Goal: Task Accomplishment & Management: Manage account settings

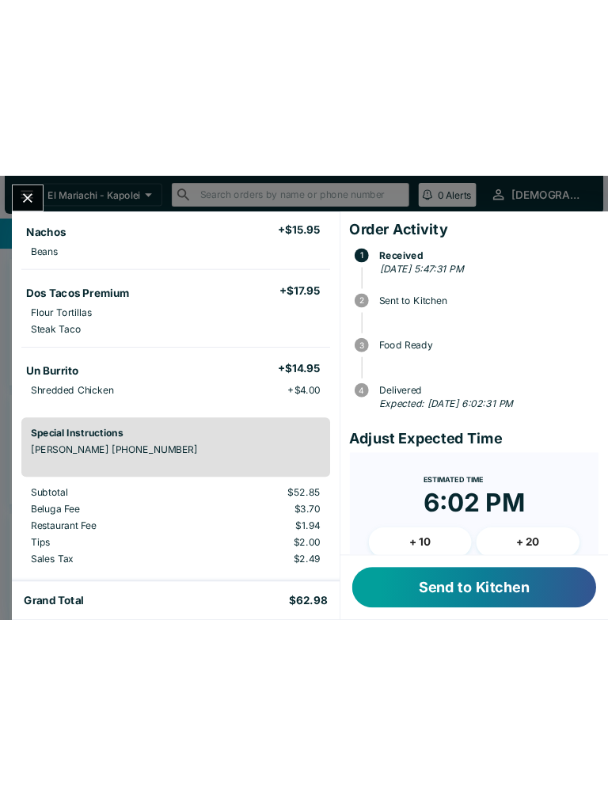
scroll to position [158, 0]
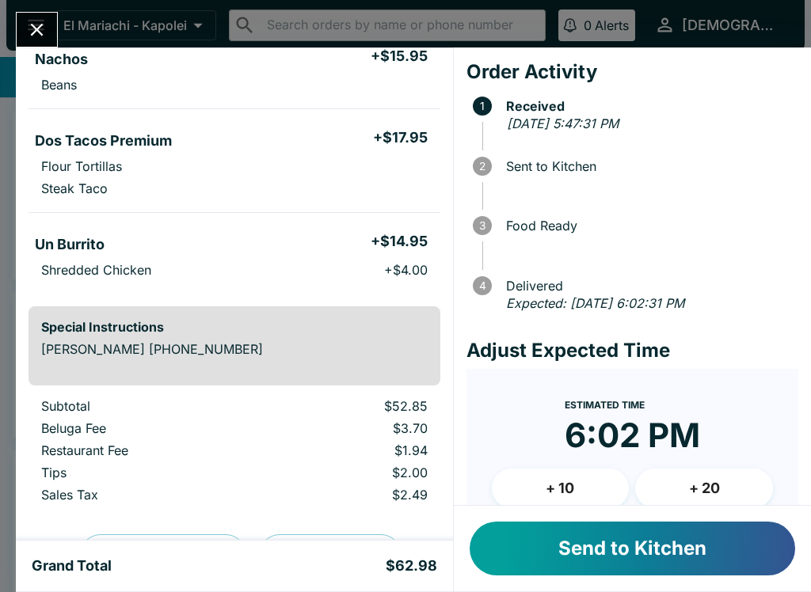
click at [524, 531] on button "Send to Kitchen" at bounding box center [633, 549] width 326 height 54
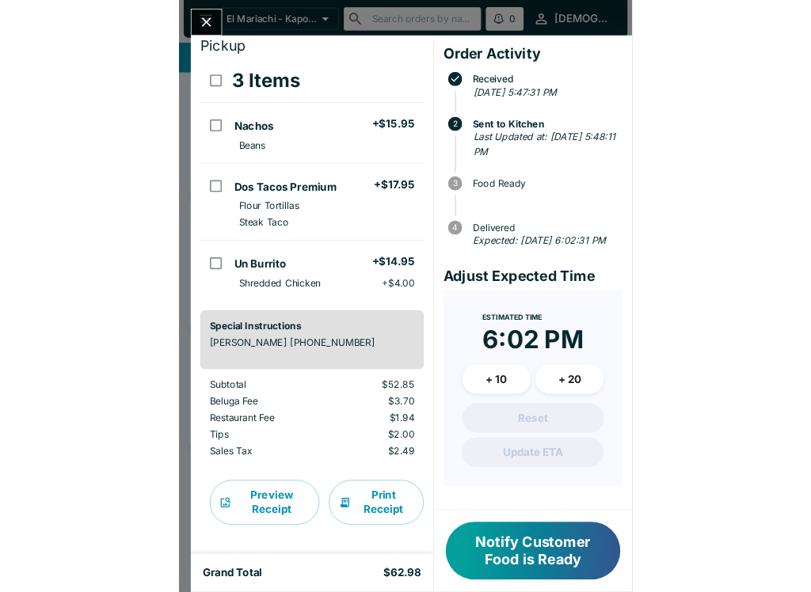
scroll to position [29, 0]
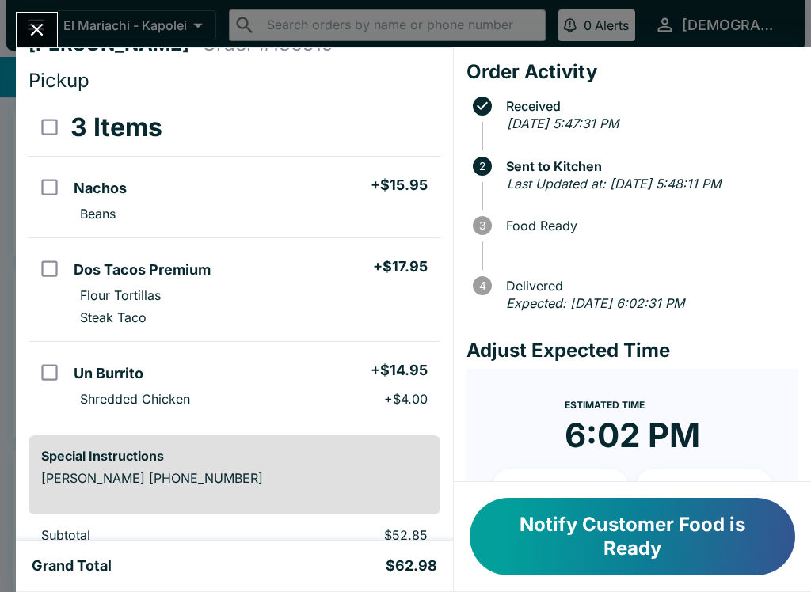
click at [62, 204] on input "orders table" at bounding box center [50, 187] width 36 height 36
checkbox input "true"
click at [53, 123] on input "select all" at bounding box center [50, 127] width 36 height 36
checkbox input "true"
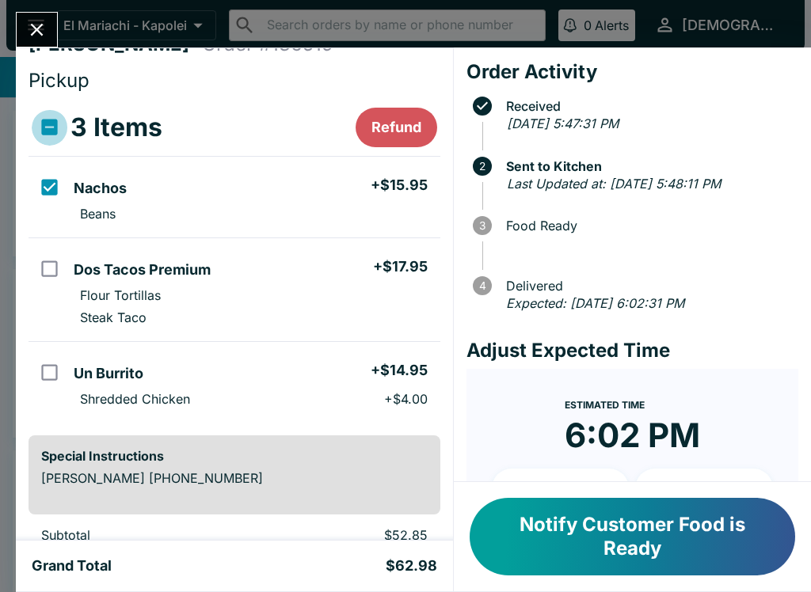
checkbox input "true"
click at [67, 116] on input "select all" at bounding box center [50, 127] width 36 height 36
checkbox input "false"
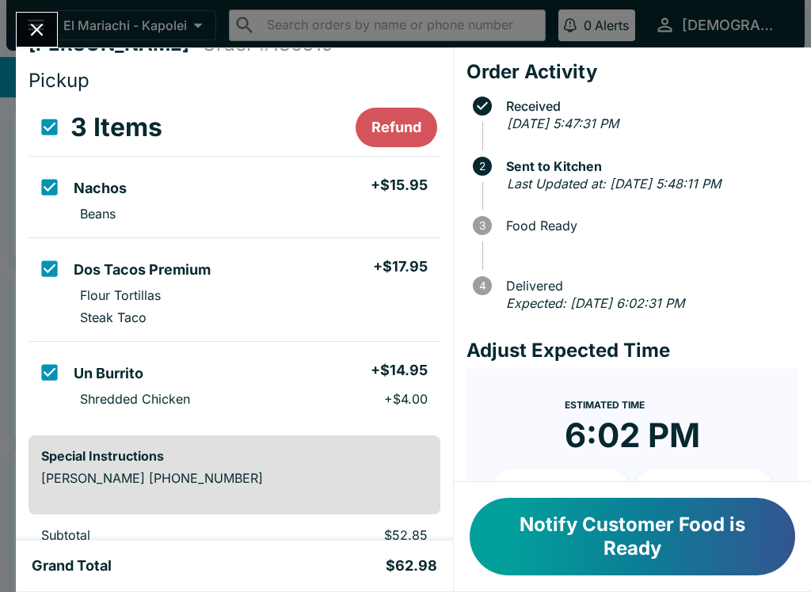
checkbox input "false"
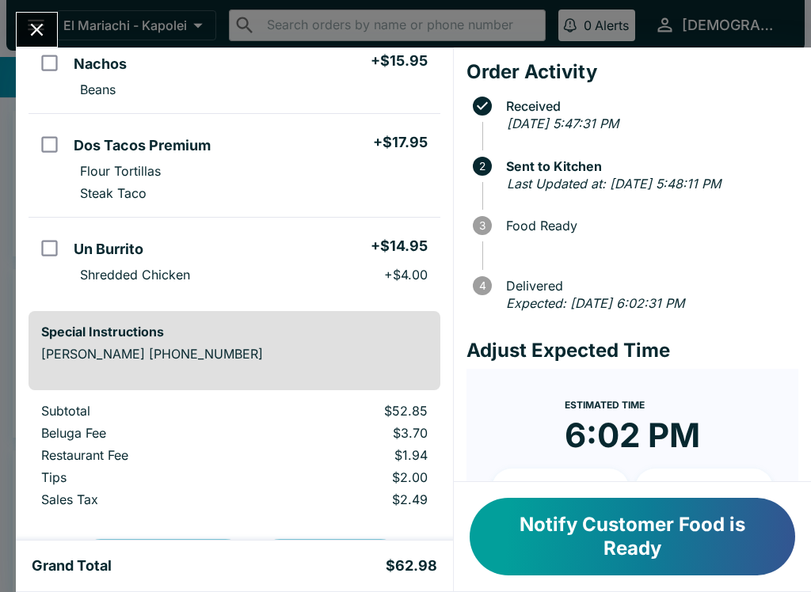
scroll to position [154, 0]
click at [581, 520] on button "Notify Customer Food is Ready" at bounding box center [633, 537] width 326 height 78
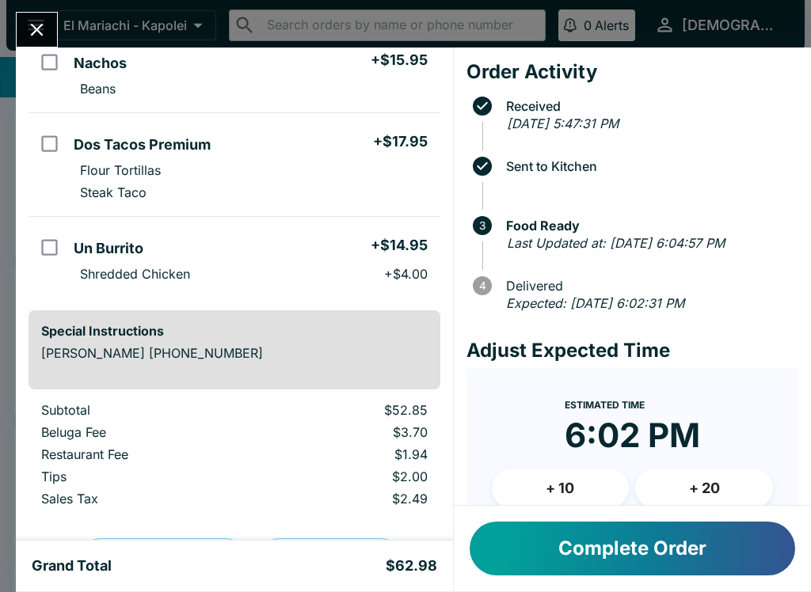
click at [627, 540] on button "Complete Order" at bounding box center [633, 549] width 326 height 54
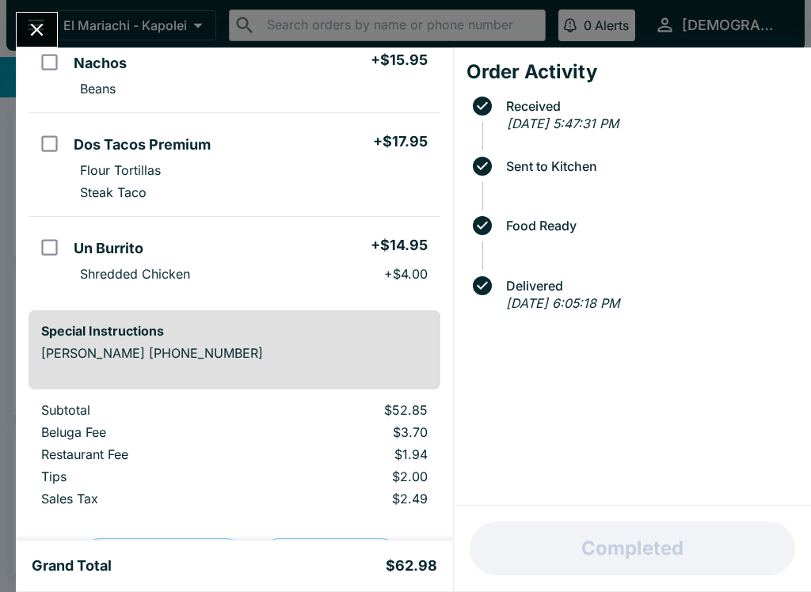
click at [53, 16] on div at bounding box center [37, 30] width 42 height 36
click at [42, 44] on button "Close" at bounding box center [37, 30] width 40 height 34
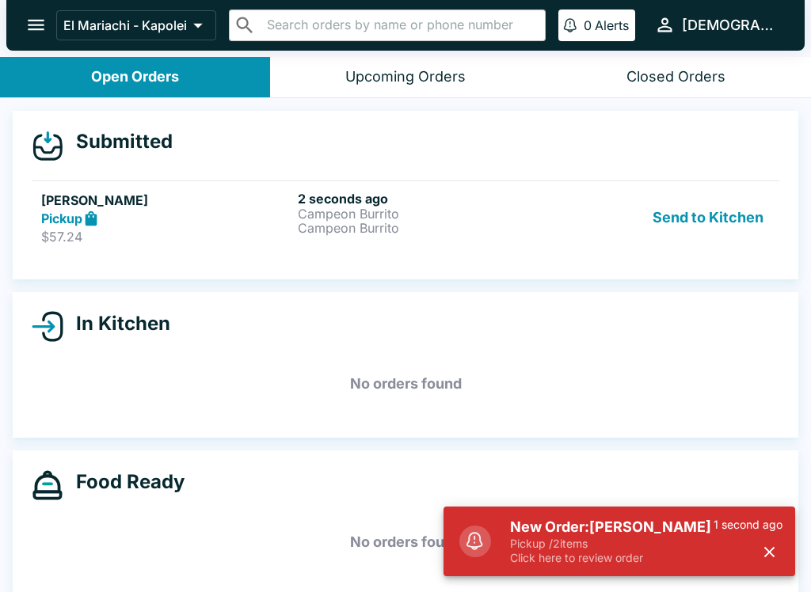
click at [574, 537] on p "Pickup / 2 items" at bounding box center [612, 544] width 204 height 14
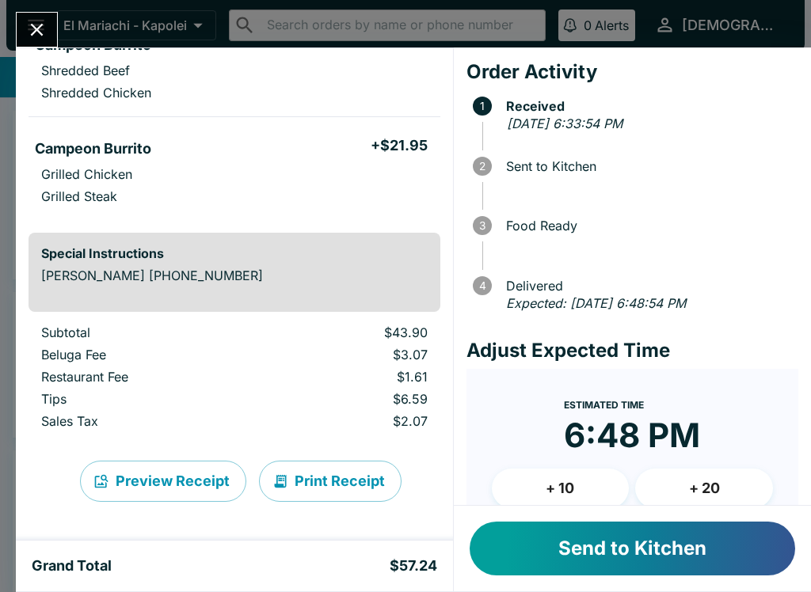
scroll to position [172, 0]
click at [494, 541] on button "Send to Kitchen" at bounding box center [633, 549] width 326 height 54
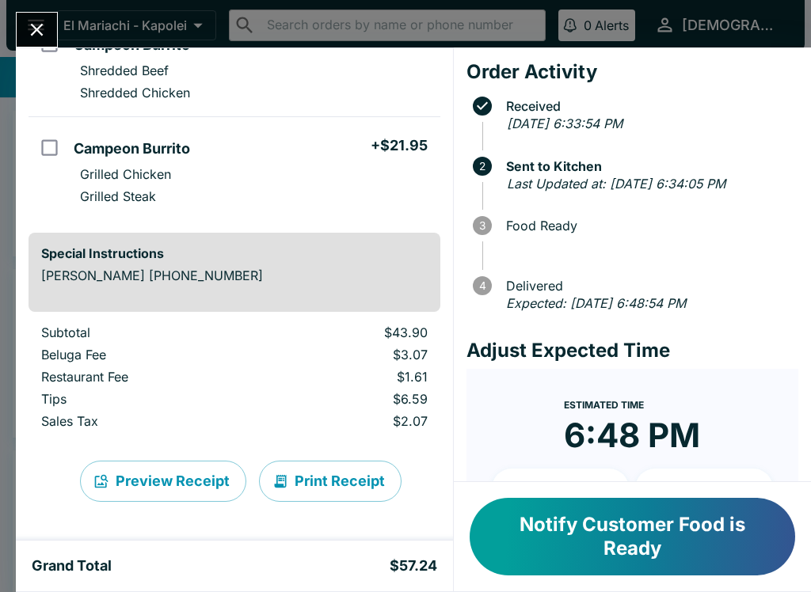
click at [316, 476] on button "Print Receipt" at bounding box center [330, 481] width 143 height 41
click at [310, 478] on button "Print Receipt" at bounding box center [330, 481] width 143 height 41
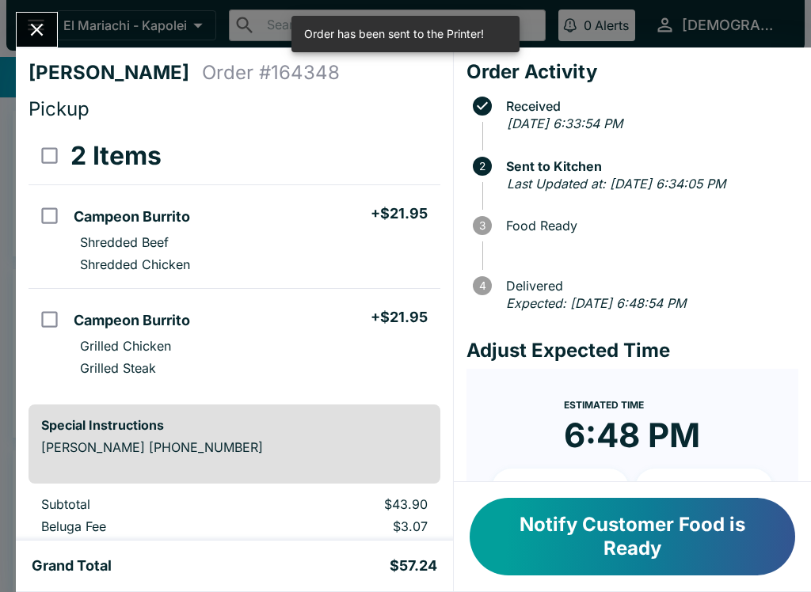
scroll to position [0, 0]
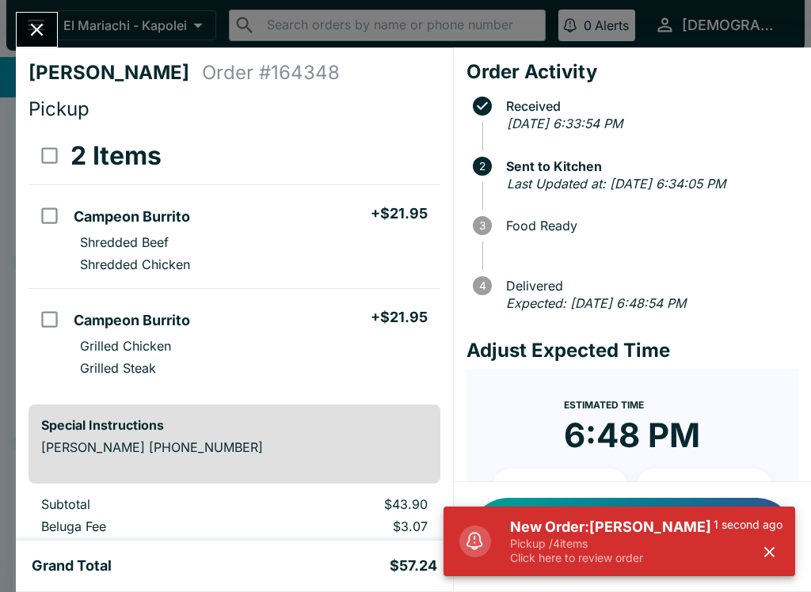
click at [539, 538] on p "Pickup / 4 items" at bounding box center [612, 544] width 204 height 14
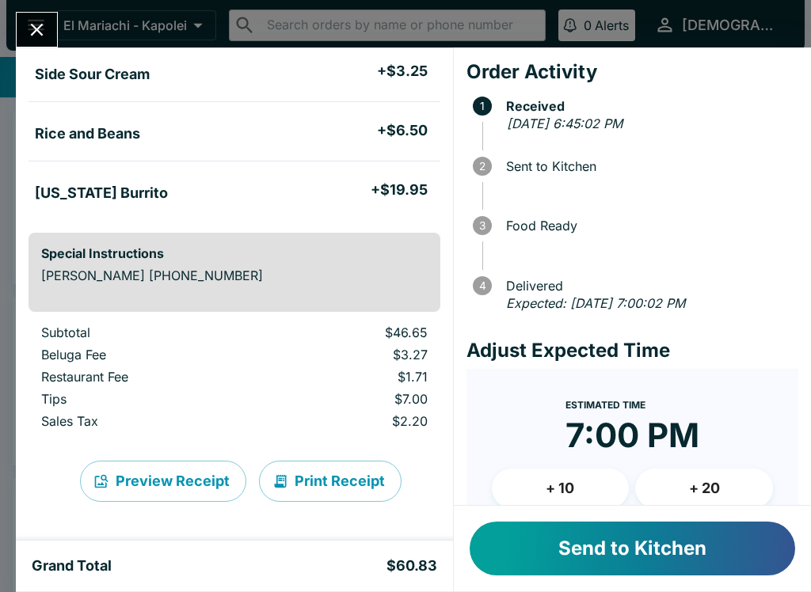
scroll to position [224, 0]
click at [531, 550] on button "Send to Kitchen" at bounding box center [633, 549] width 326 height 54
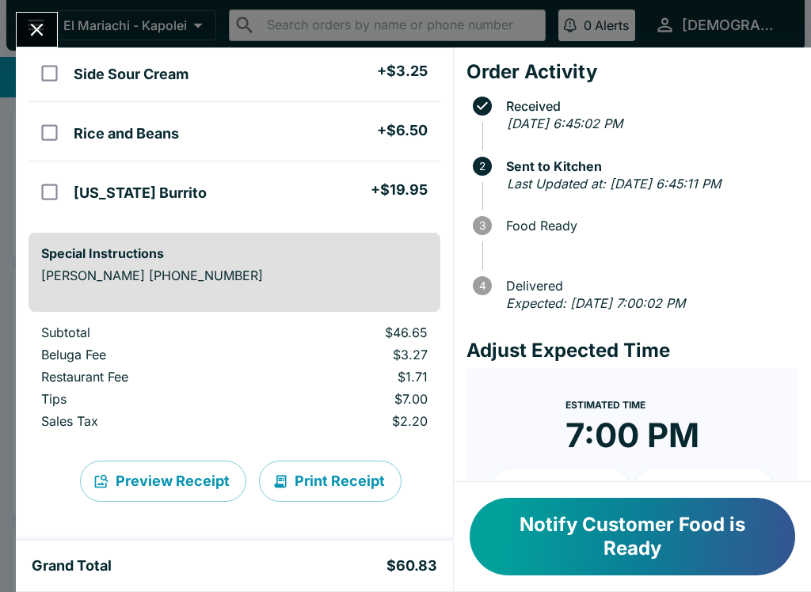
click at [44, 42] on button "Close" at bounding box center [37, 30] width 40 height 34
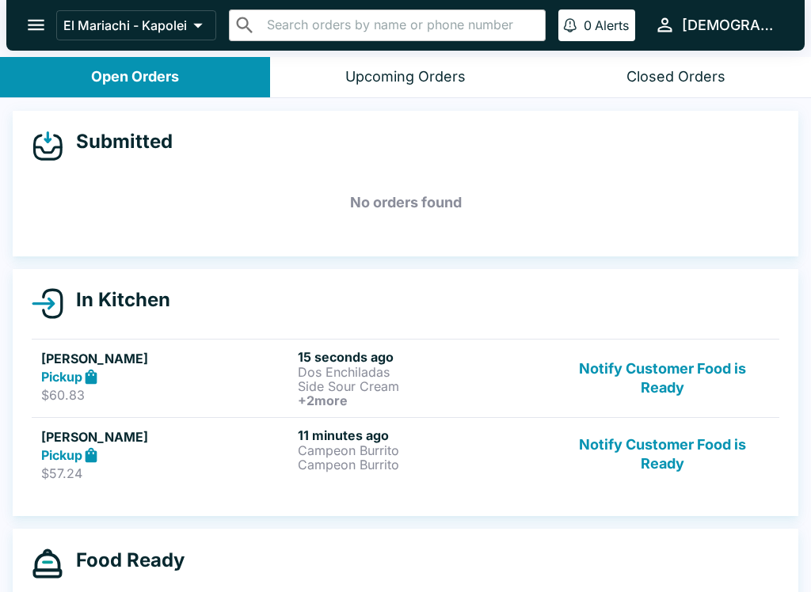
click at [369, 449] on p "Campeon Burrito" at bounding box center [423, 451] width 250 height 14
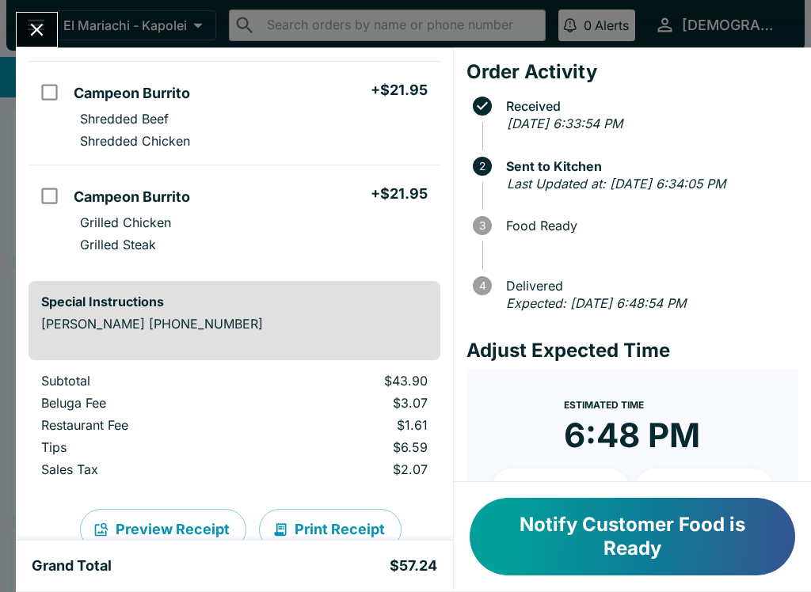
scroll to position [143, 0]
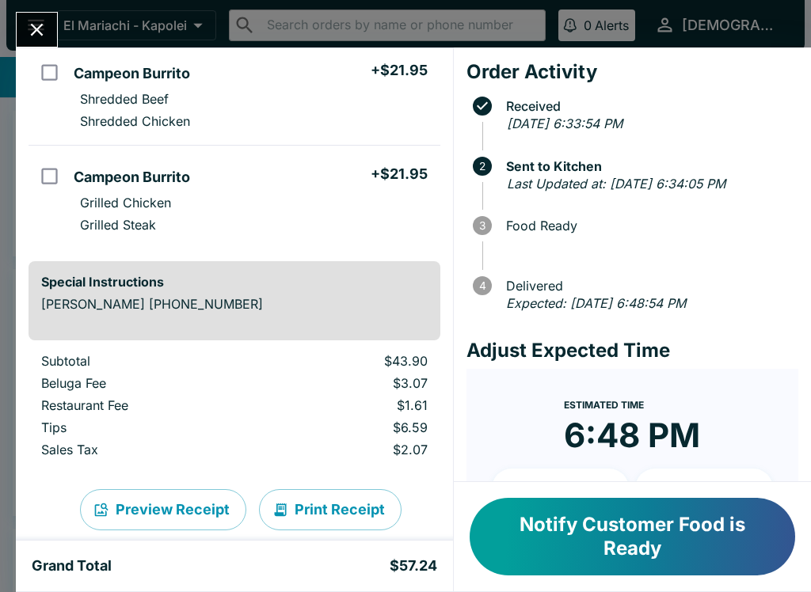
click at [562, 528] on button "Notify Customer Food is Ready" at bounding box center [633, 537] width 326 height 78
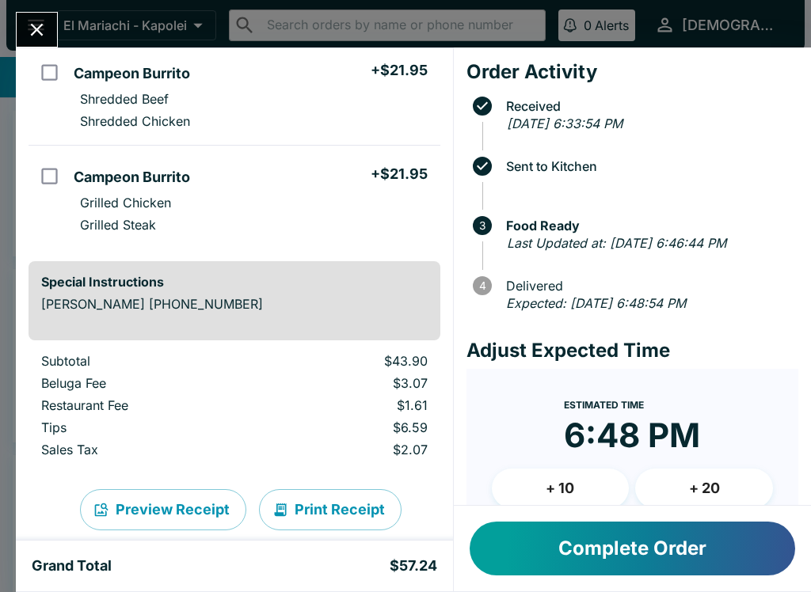
click at [53, 29] on button "Close" at bounding box center [37, 30] width 40 height 34
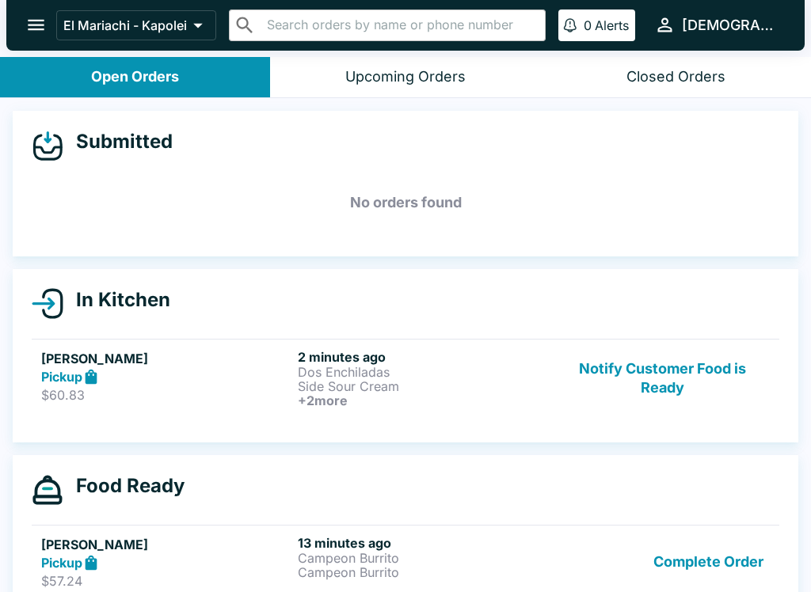
click at [244, 377] on div "Pickup" at bounding box center [166, 377] width 250 height 18
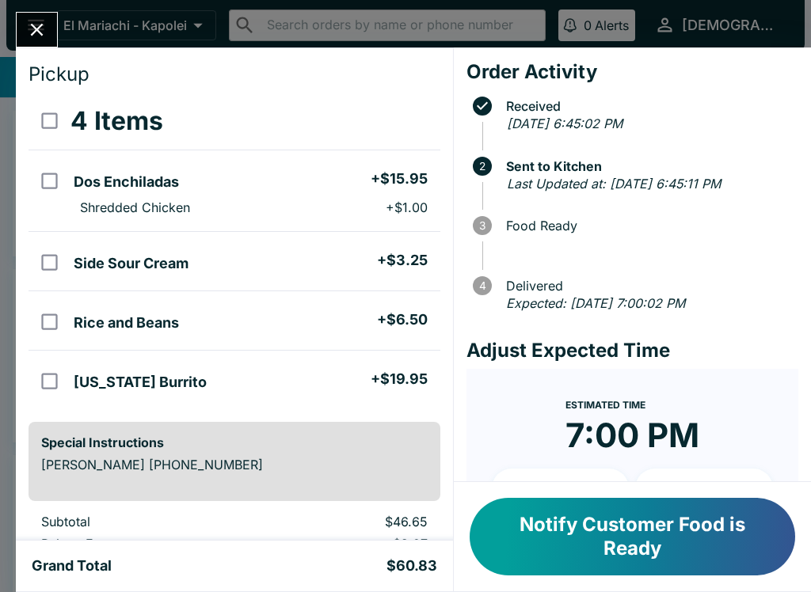
scroll to position [32, 0]
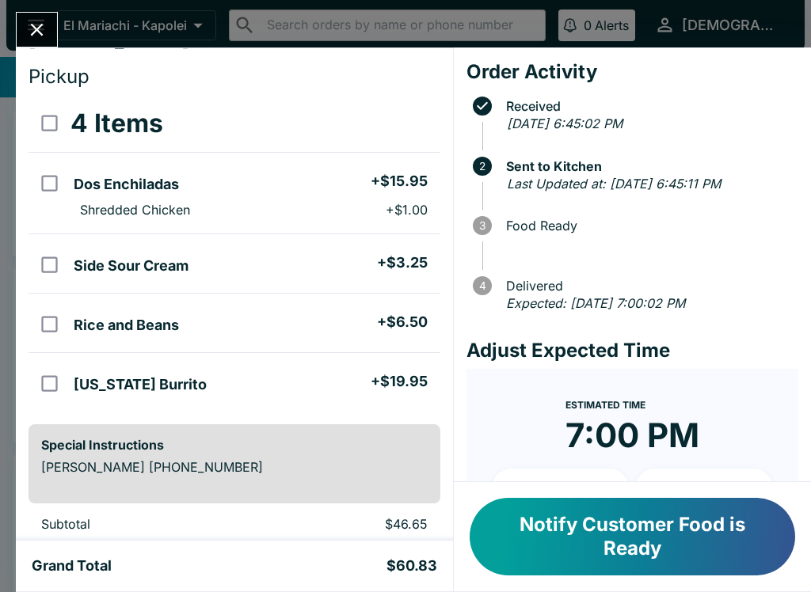
click at [42, 14] on button "Close" at bounding box center [37, 30] width 40 height 34
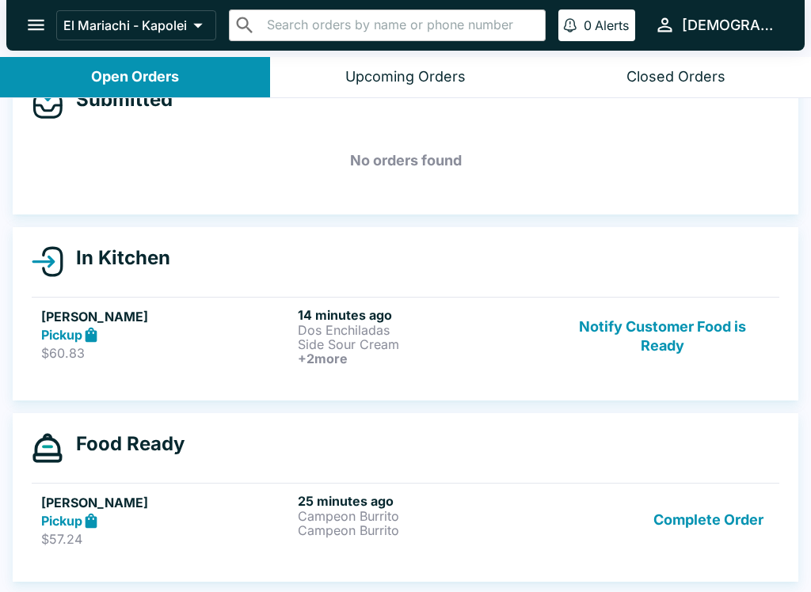
scroll to position [2, 0]
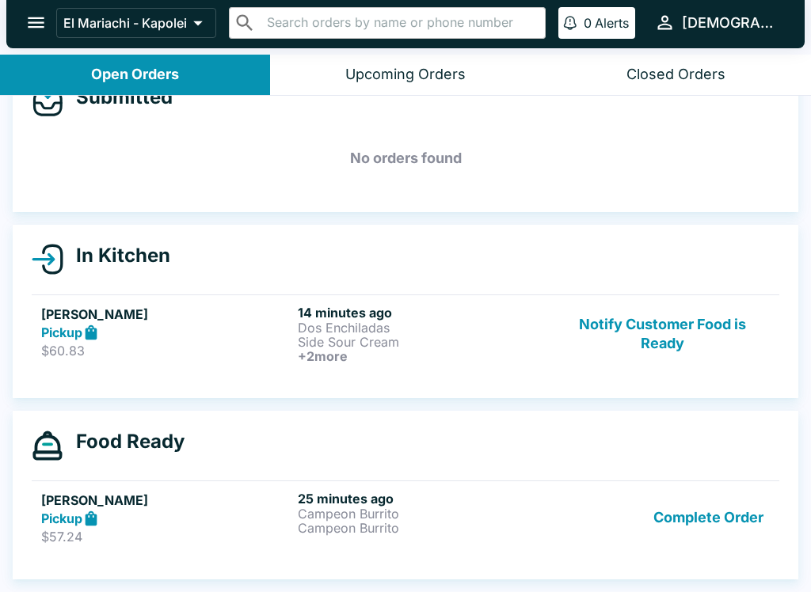
click at [430, 530] on p "Campeon Burrito" at bounding box center [423, 528] width 250 height 14
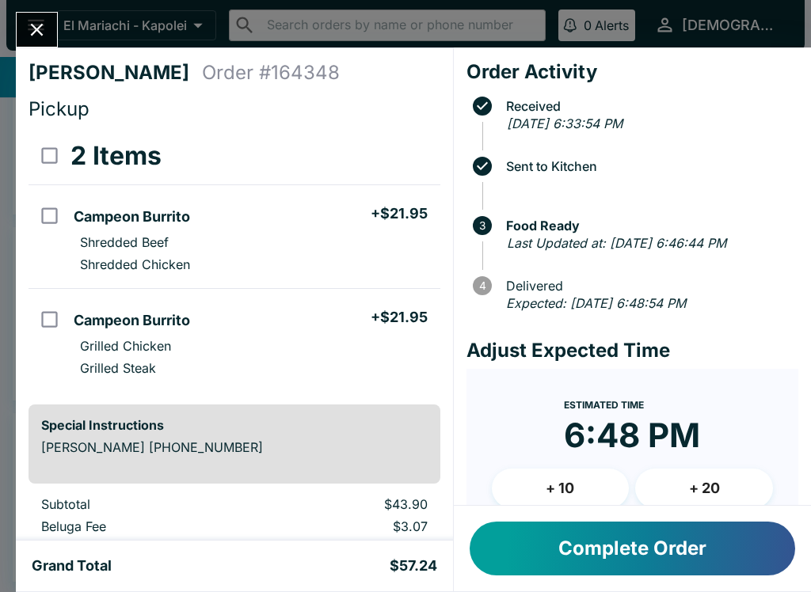
click at [645, 554] on button "Complete Order" at bounding box center [633, 549] width 326 height 54
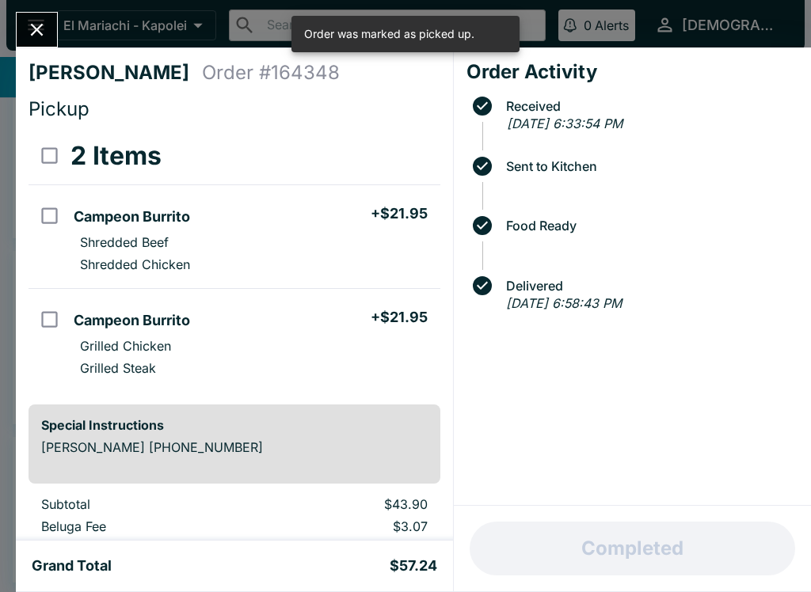
click at [39, 41] on button "Close" at bounding box center [37, 30] width 40 height 34
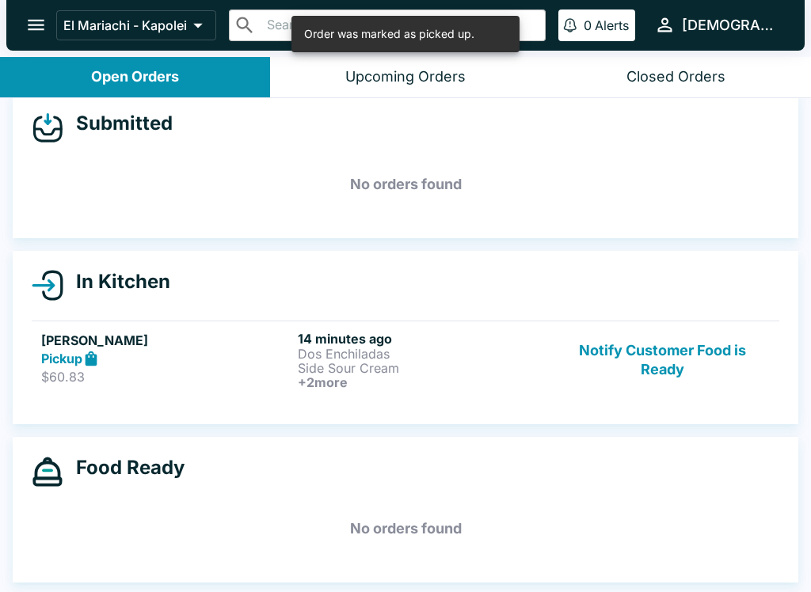
click at [425, 371] on p "Side Sour Cream" at bounding box center [423, 368] width 250 height 14
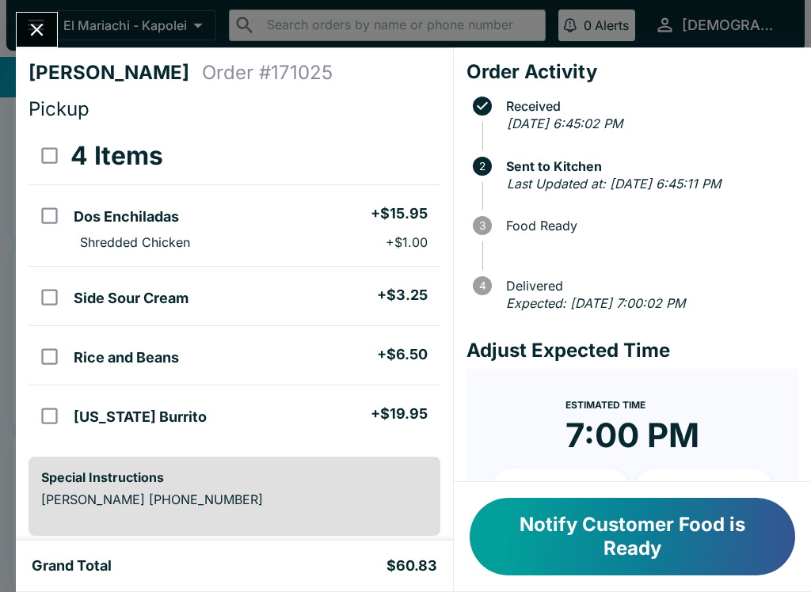
click at [88, 425] on h5 "[US_STATE] Burrito" at bounding box center [140, 417] width 133 height 19
checkbox input "true"
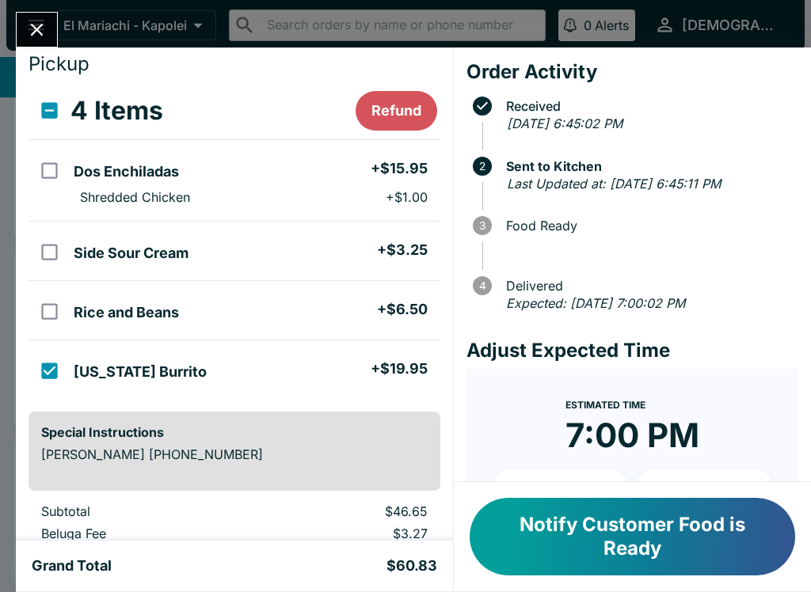
scroll to position [48, 0]
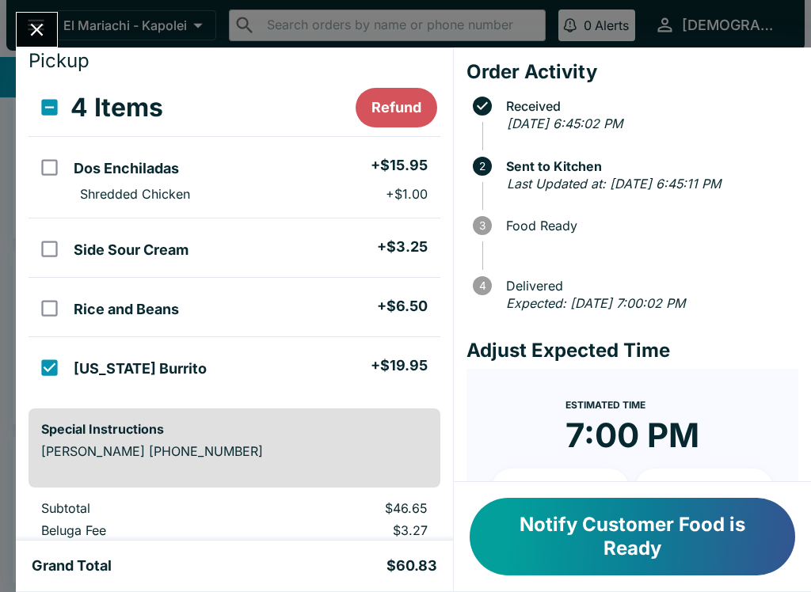
click at [58, 107] on input "select all" at bounding box center [50, 108] width 36 height 36
checkbox input "true"
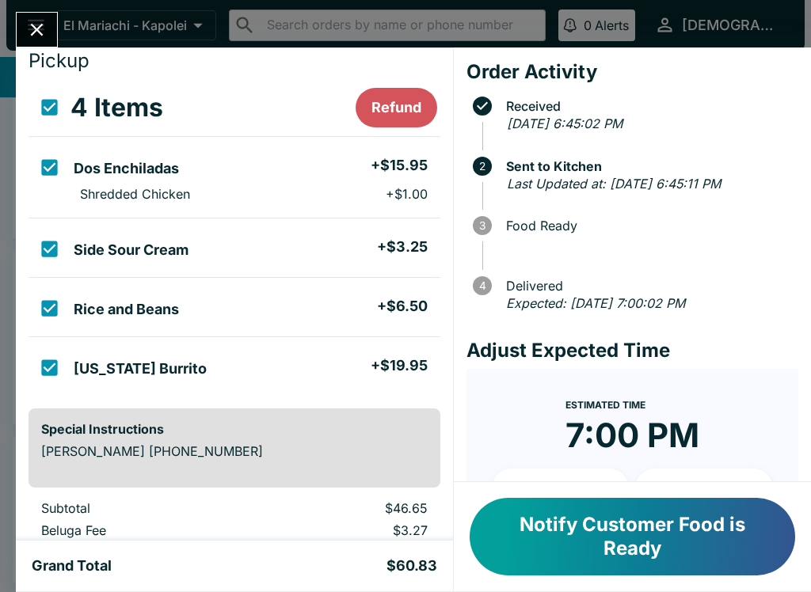
click at [55, 105] on input "select all" at bounding box center [50, 108] width 36 height 36
checkbox input "false"
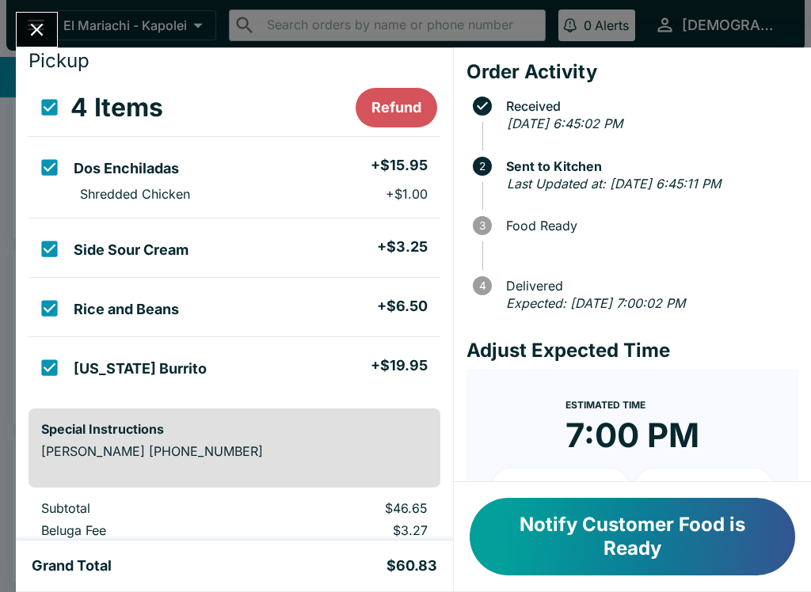
checkbox input "false"
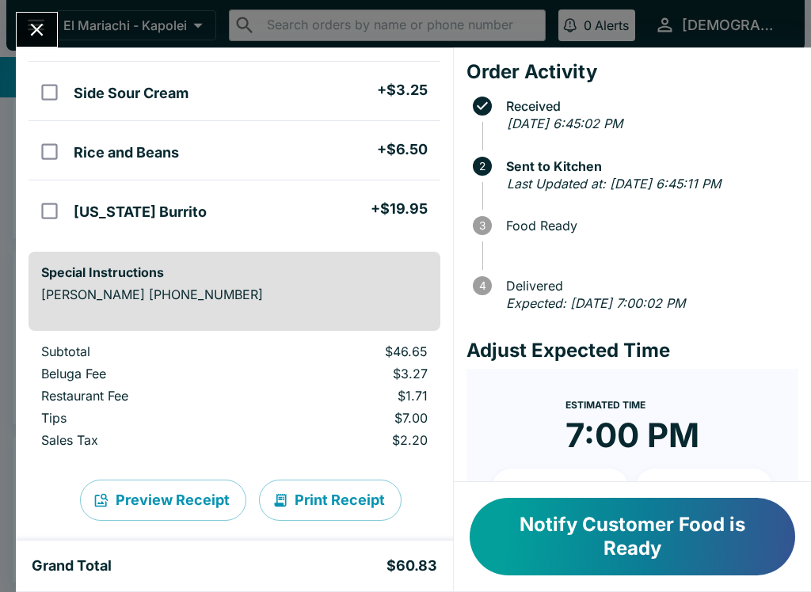
scroll to position [210, 0]
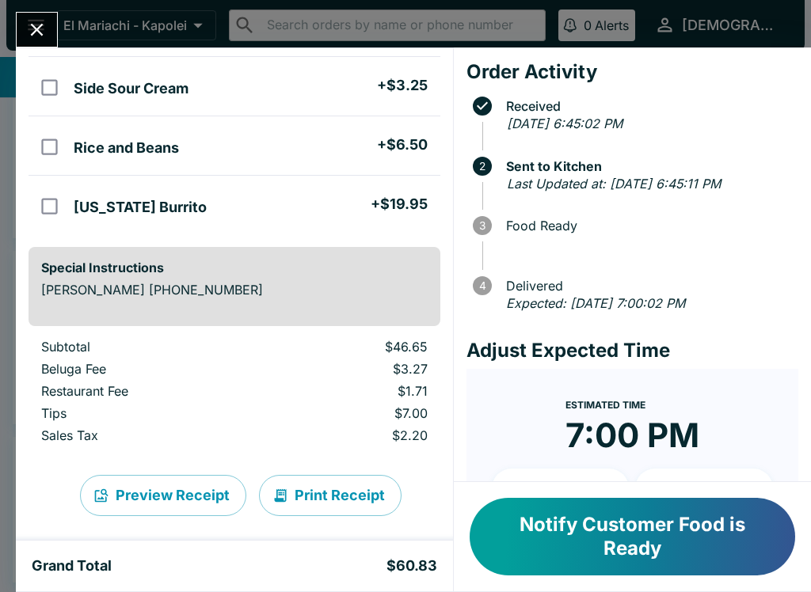
click at [583, 536] on button "Notify Customer Food is Ready" at bounding box center [633, 537] width 326 height 78
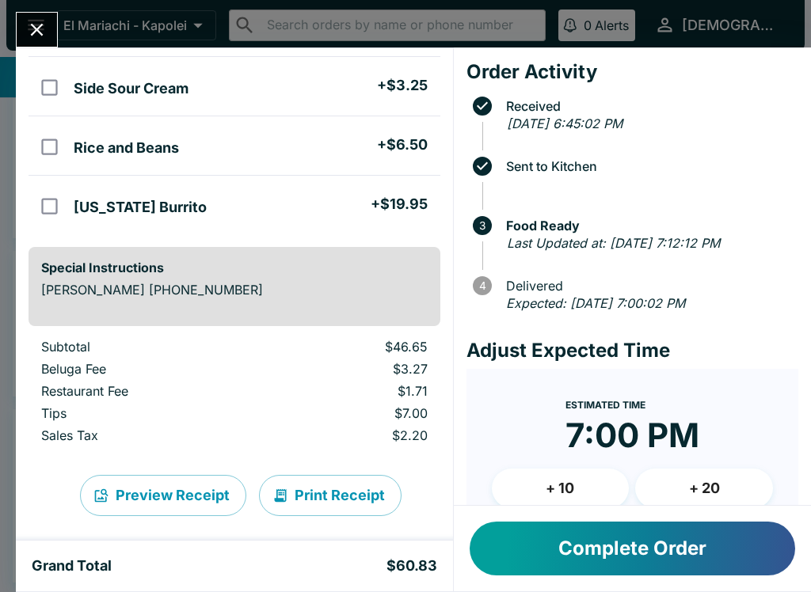
click at [604, 547] on button "Complete Order" at bounding box center [633, 549] width 326 height 54
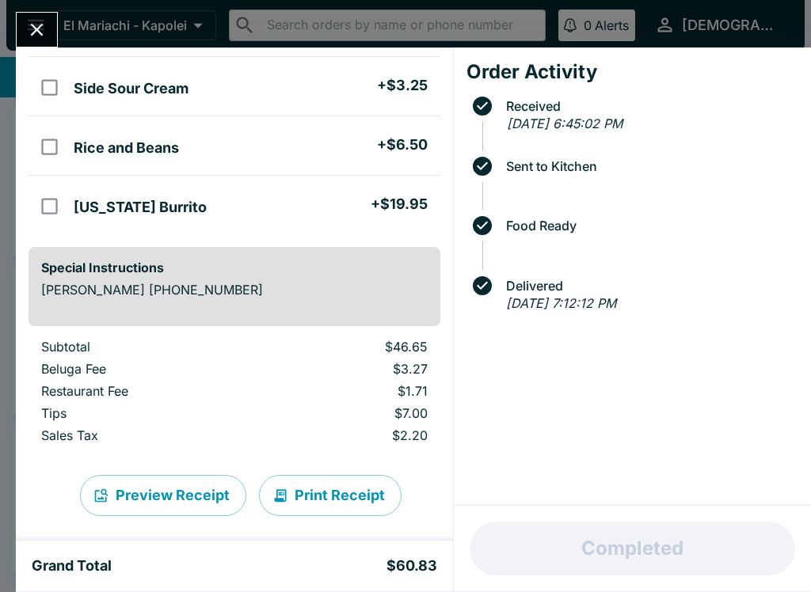
scroll to position [0, 0]
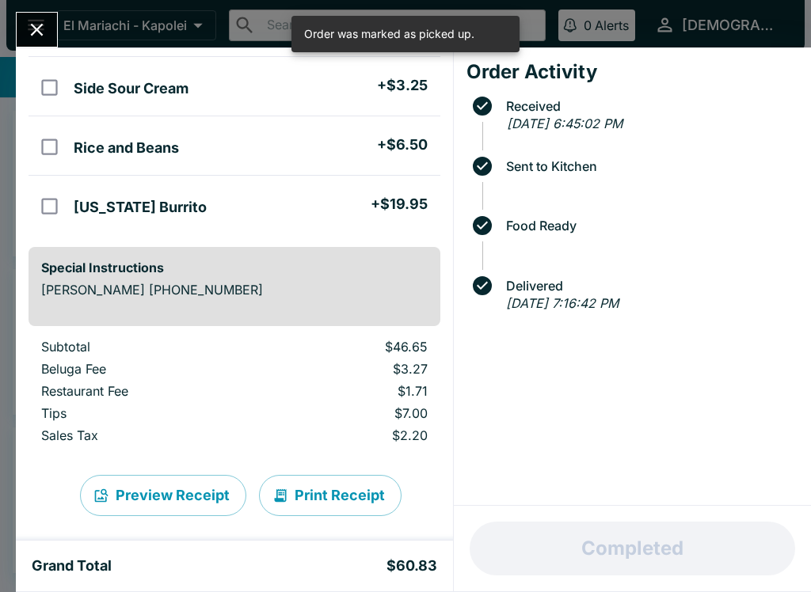
click at [33, 26] on icon "Close" at bounding box center [37, 30] width 13 height 13
